Goal: Task Accomplishment & Management: Manage account settings

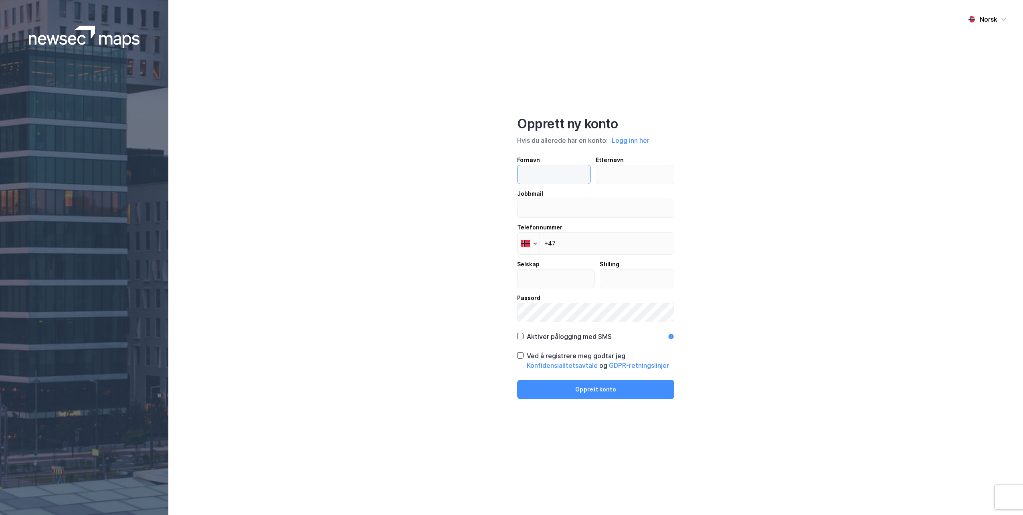
click at [559, 172] on input "text" at bounding box center [553, 174] width 73 height 18
type input "Eirik"
type input "Stray"
type input "[EMAIL_ADDRESS][DOMAIN_NAME]"
type input "[GEOGRAPHIC_DATA]"
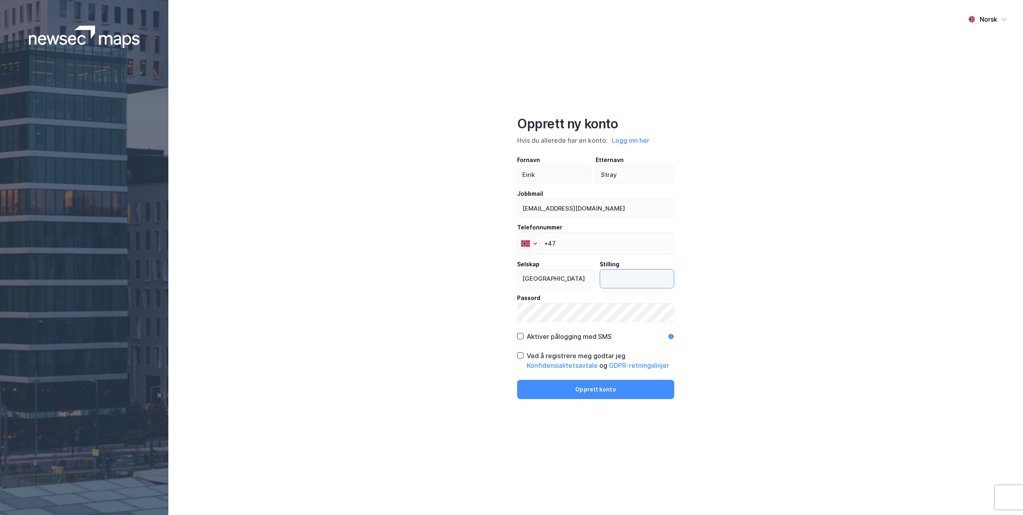
click at [646, 273] on input "text" at bounding box center [637, 278] width 74 height 18
type input "Markedsdirektør"
click at [606, 339] on div "Aktiver pålogging med SMS" at bounding box center [569, 336] width 85 height 10
click at [596, 247] on input "+47" at bounding box center [595, 243] width 157 height 22
type input "[PHONE_NUMBER]"
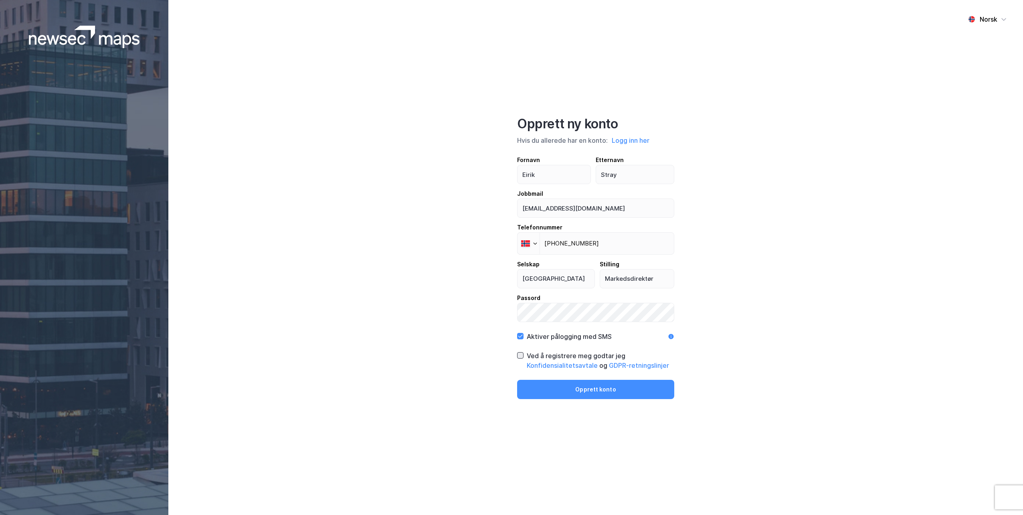
click at [518, 354] on icon at bounding box center [520, 355] width 6 height 6
click at [605, 396] on button "Opprett konto" at bounding box center [595, 388] width 157 height 19
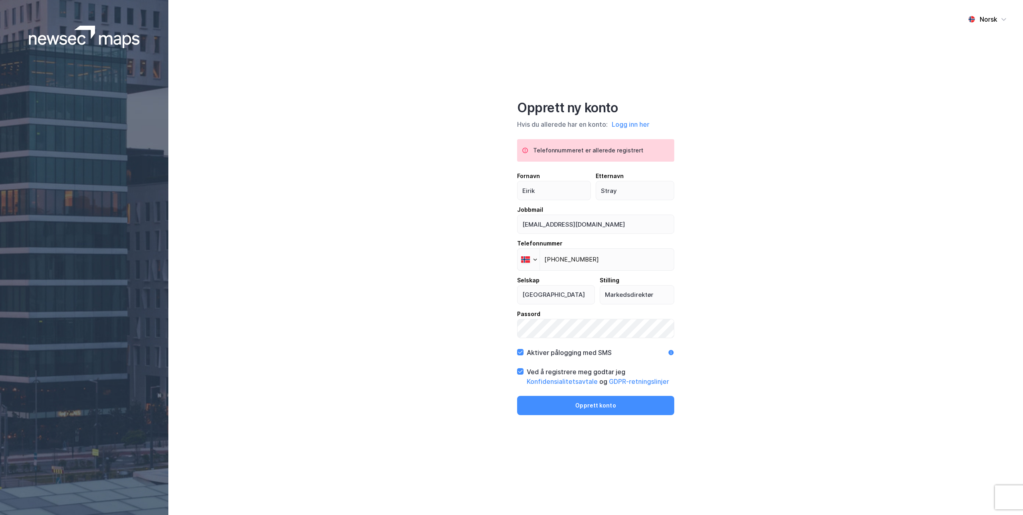
click at [138, 34] on img at bounding box center [84, 37] width 111 height 22
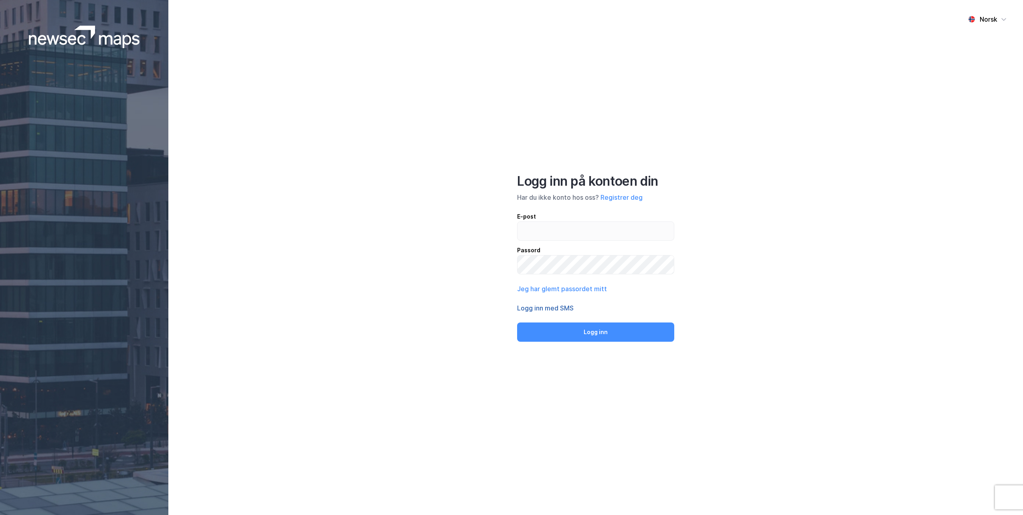
click at [567, 309] on button "Logg inn med SMS" at bounding box center [545, 308] width 57 height 10
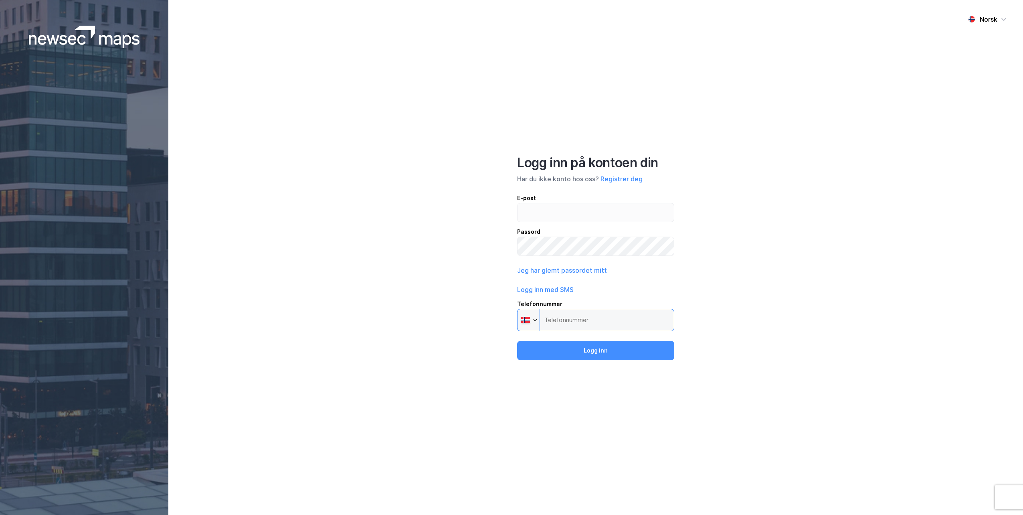
click at [568, 317] on input "Telefonnummer Phone" at bounding box center [595, 320] width 157 height 22
click at [581, 346] on button "Logg inn" at bounding box center [595, 350] width 157 height 19
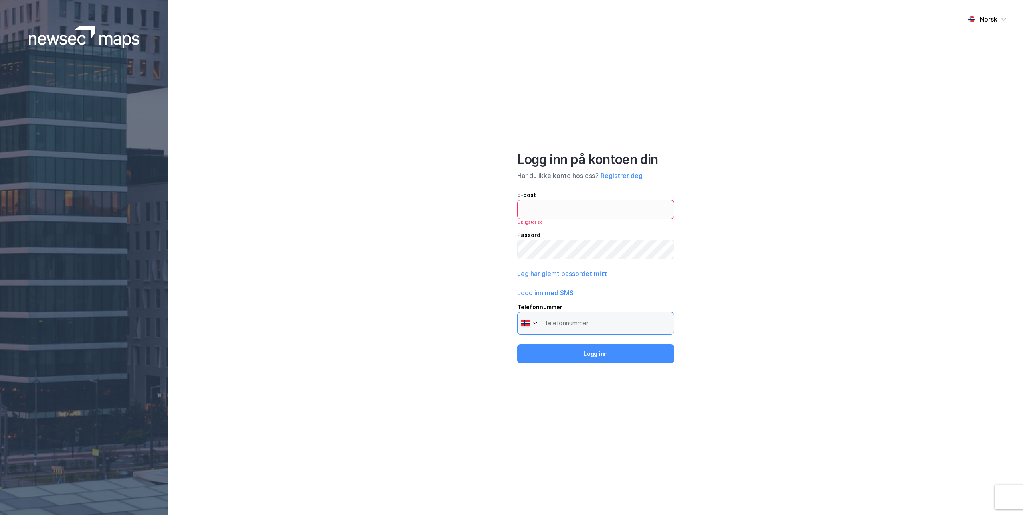
click at [579, 327] on input "Telefonnummer Phone" at bounding box center [595, 323] width 157 height 22
click at [578, 351] on button "Logg inn" at bounding box center [595, 353] width 157 height 19
click at [572, 331] on input "Telefonnummer Phone" at bounding box center [595, 323] width 157 height 22
type input "[PHONE_NUMBER]"
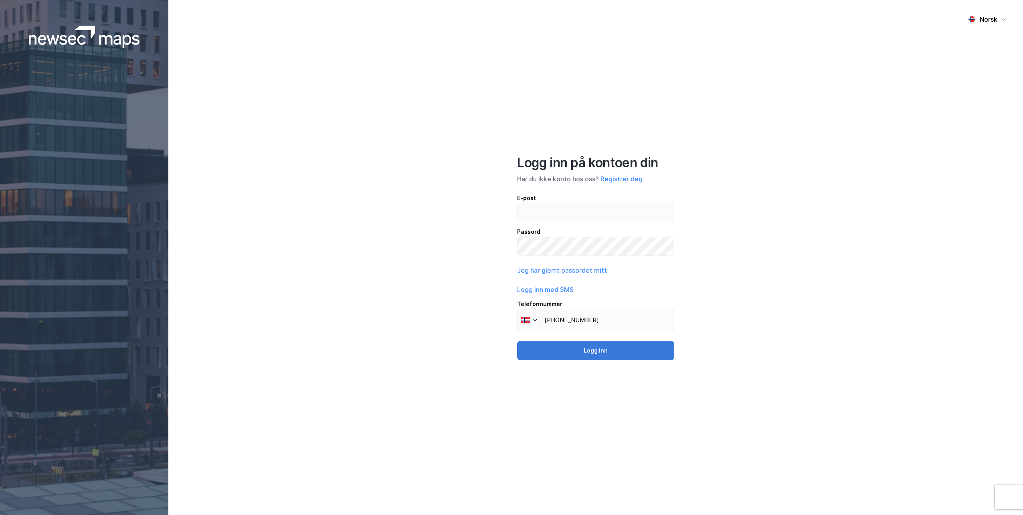
click at [577, 341] on button "Logg inn" at bounding box center [595, 350] width 157 height 19
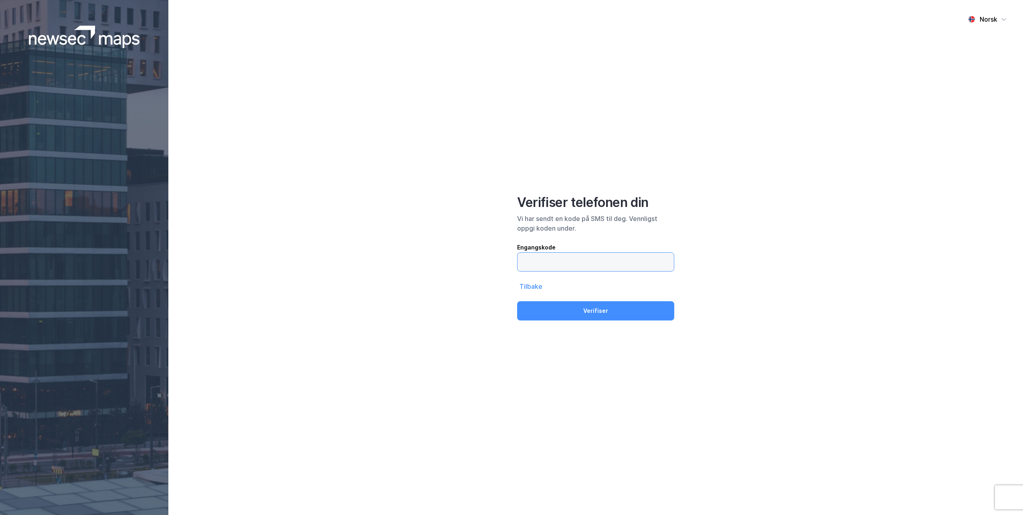
click at [547, 265] on input "text" at bounding box center [595, 261] width 156 height 18
type input "359719"
click at [517, 301] on button "Verifiser" at bounding box center [595, 310] width 157 height 19
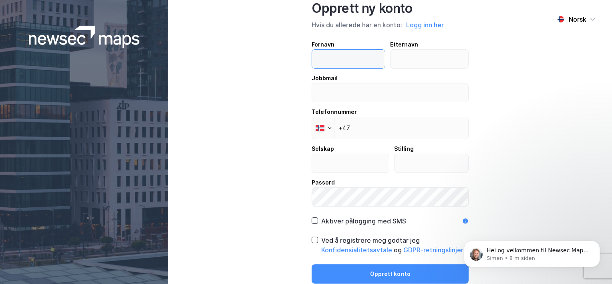
click at [354, 66] on input "text" at bounding box center [348, 59] width 73 height 18
type input "Eirik"
type input "Stray"
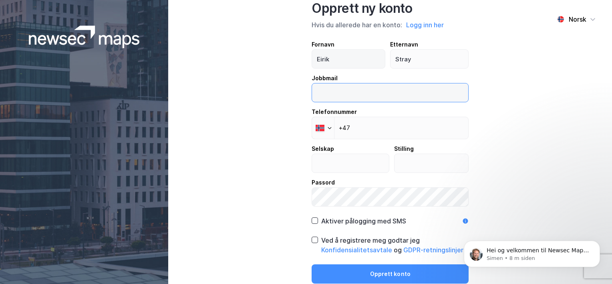
type input "[EMAIL_ADDRESS][DOMAIN_NAME]"
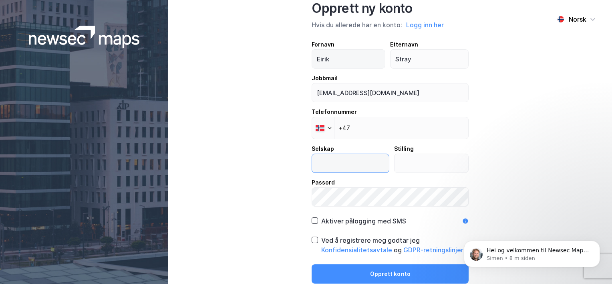
type input "[GEOGRAPHIC_DATA]"
type input "Markedsdirektør"
click at [329, 225] on div "Aktiver pålogging med SMS" at bounding box center [363, 221] width 85 height 10
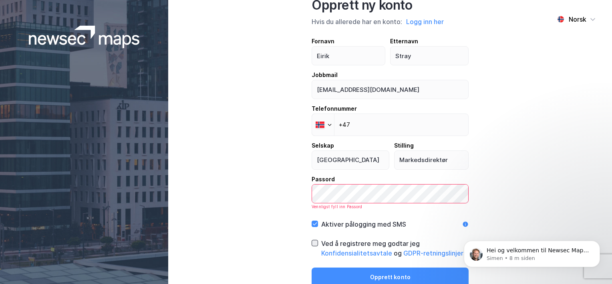
click at [312, 239] on icon at bounding box center [315, 243] width 6 height 6
click at [361, 121] on input "+47" at bounding box center [390, 124] width 157 height 22
type input "[PHONE_NUMBER]"
click at [400, 17] on button "Logg inn her" at bounding box center [425, 21] width 42 height 10
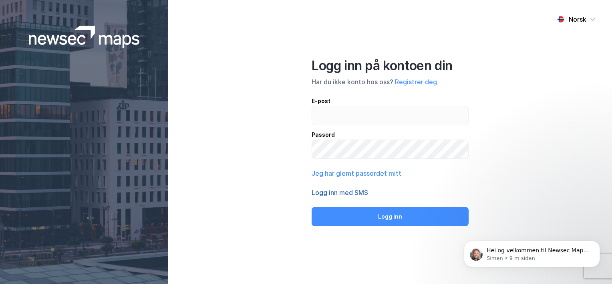
click at [355, 191] on button "Logg inn med SMS" at bounding box center [340, 193] width 57 height 10
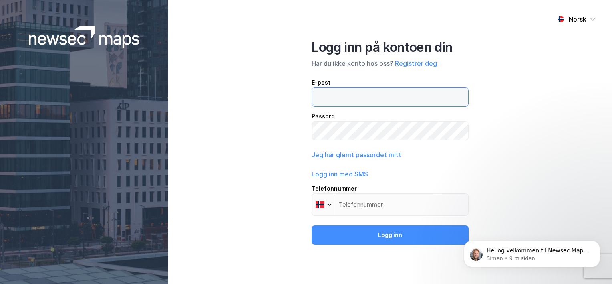
click at [345, 94] on input "email" at bounding box center [390, 97] width 156 height 18
type input "[EMAIL_ADDRESS][DOMAIN_NAME]"
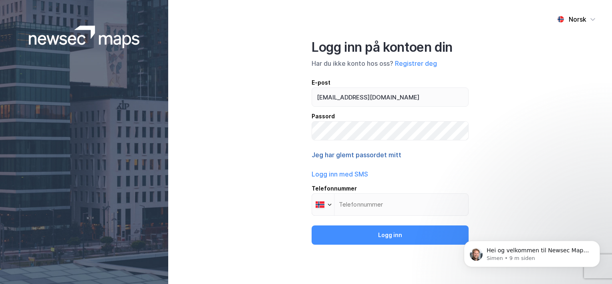
click at [353, 155] on button "Jeg har glemt passordet mitt" at bounding box center [357, 155] width 90 height 10
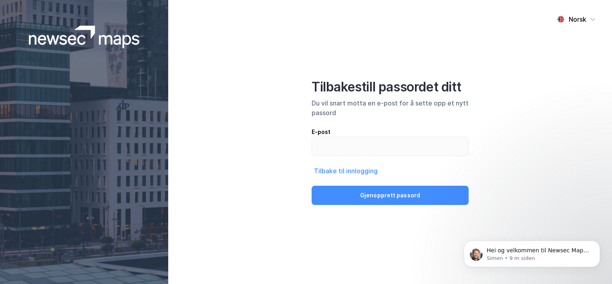
click at [353, 157] on div "E-post Tilbake til innlogging Gjenopprett passord" at bounding box center [390, 166] width 157 height 78
click at [340, 144] on input "email" at bounding box center [390, 146] width 156 height 18
type input "[EMAIL_ADDRESS][DOMAIN_NAME]"
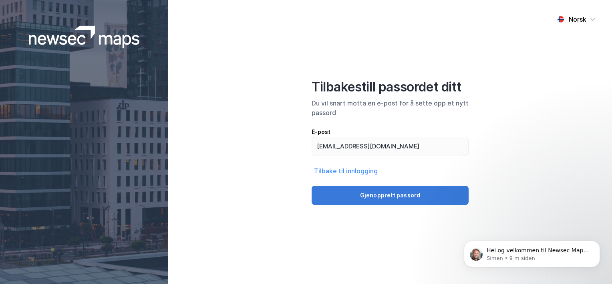
click at [368, 186] on button "Gjenopprett passord" at bounding box center [390, 195] width 157 height 19
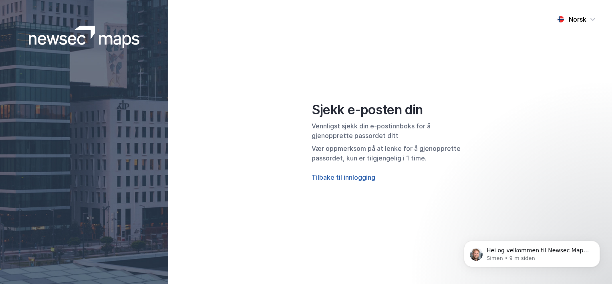
click at [340, 178] on button "Tilbake til innlogging" at bounding box center [344, 177] width 64 height 10
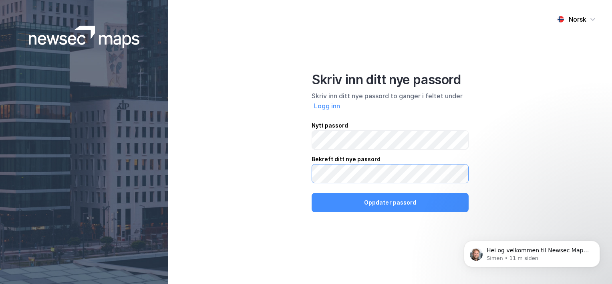
click button "Oppdater passord" at bounding box center [390, 202] width 157 height 19
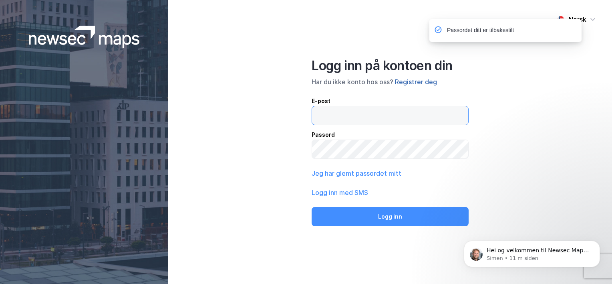
type input "[EMAIL_ADDRESS][DOMAIN_NAME]"
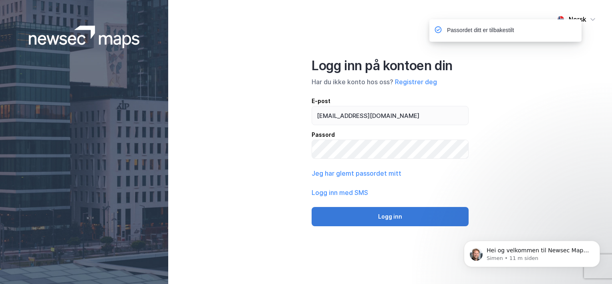
click at [355, 218] on button "Logg inn" at bounding box center [390, 216] width 157 height 19
